Goal: Information Seeking & Learning: Learn about a topic

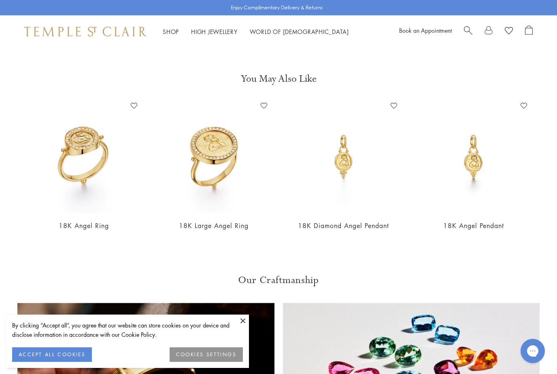
scroll to position [561, 0]
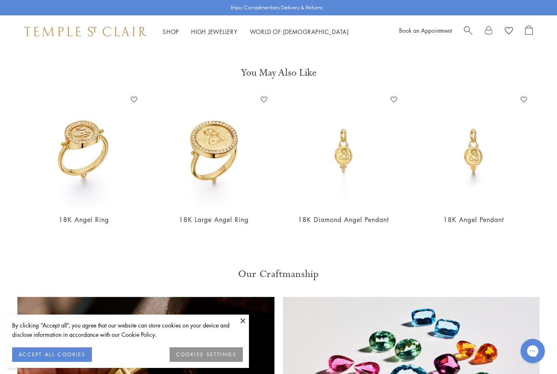
click at [222, 150] on img at bounding box center [214, 151] width 114 height 114
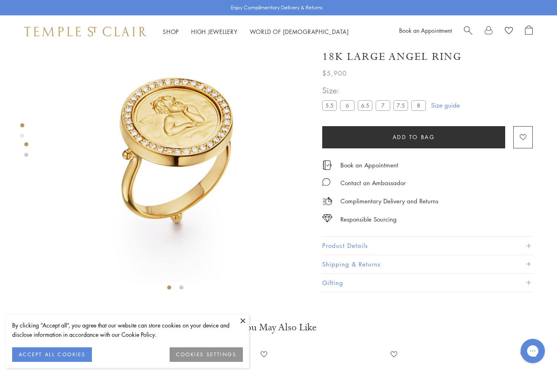
scroll to position [35, 0]
click at [421, 203] on p "Complimentary Delivery and Returns" at bounding box center [389, 201] width 98 height 10
click at [370, 203] on p "Complimentary Delivery and Returns" at bounding box center [389, 201] width 98 height 10
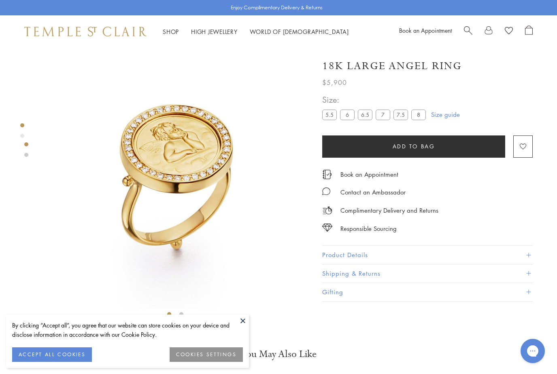
scroll to position [8, 0]
click at [16, 136] on div at bounding box center [167, 180] width 334 height 280
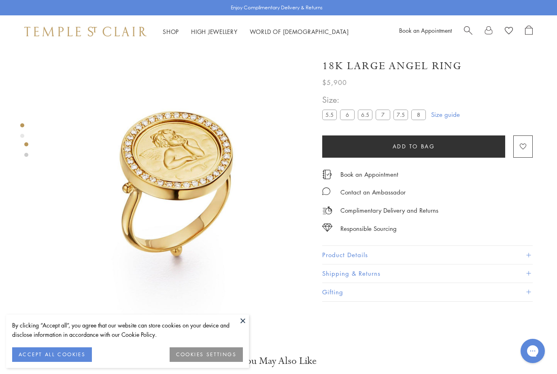
scroll to position [0, 0]
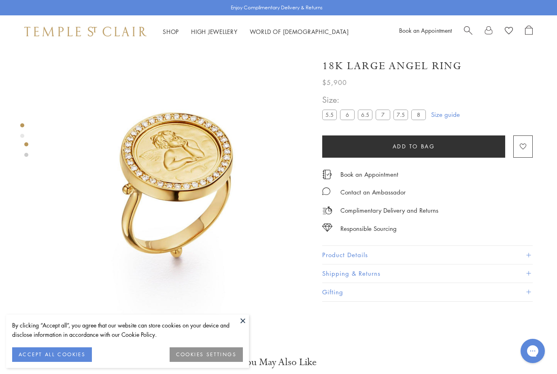
click at [20, 155] on div at bounding box center [167, 188] width 334 height 280
click at [323, 324] on div "**********" at bounding box center [439, 188] width 235 height 280
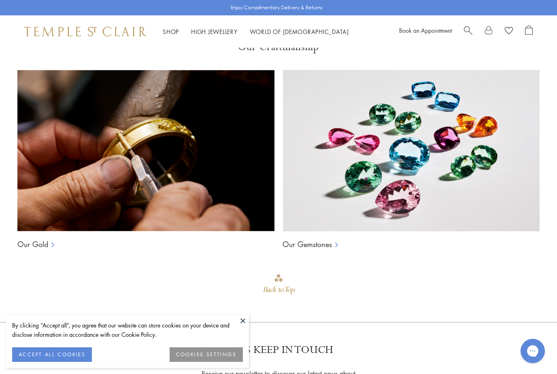
scroll to position [517, 0]
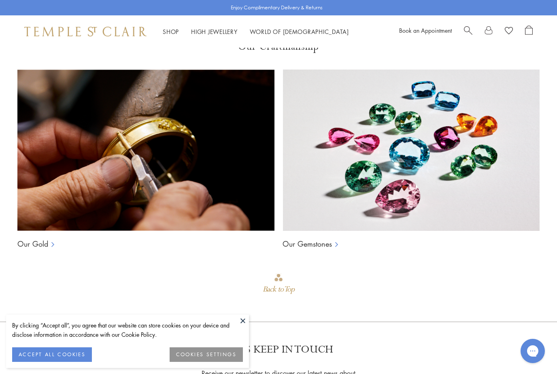
click at [34, 243] on link "Our Gold" at bounding box center [32, 244] width 31 height 10
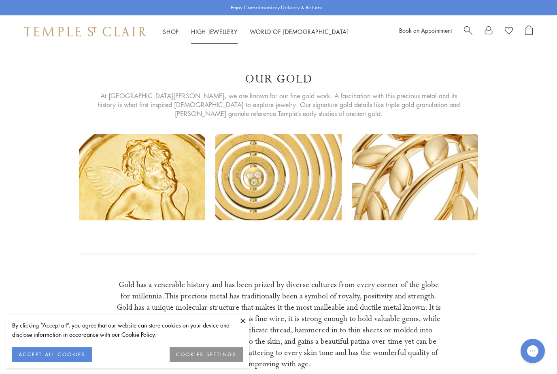
click at [220, 32] on link "High Jewellery High Jewellery" at bounding box center [214, 32] width 47 height 8
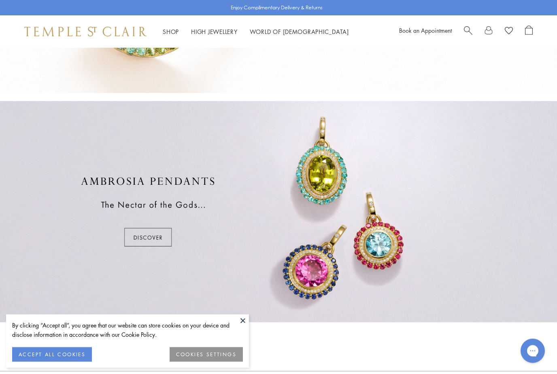
scroll to position [398, 0]
